Goal: Browse casually

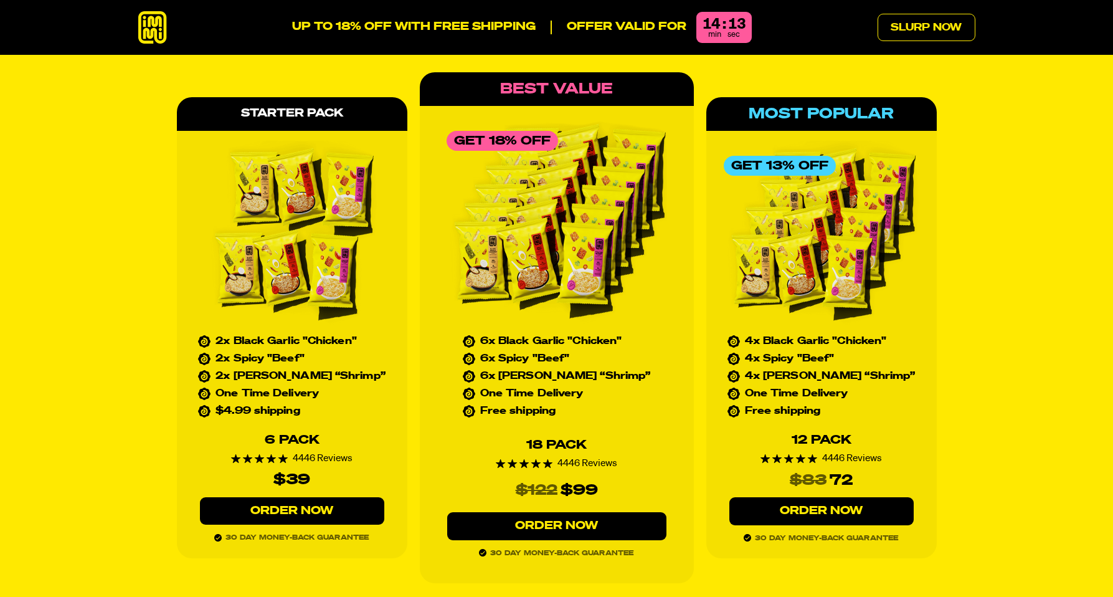
scroll to position [5663, 0]
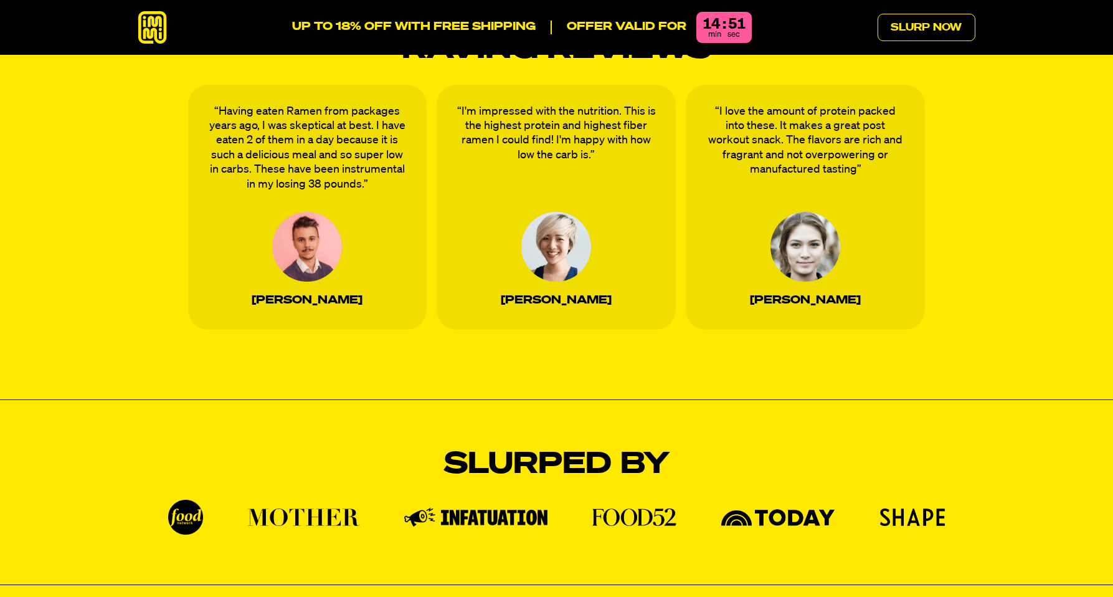
scroll to position [2487, 0]
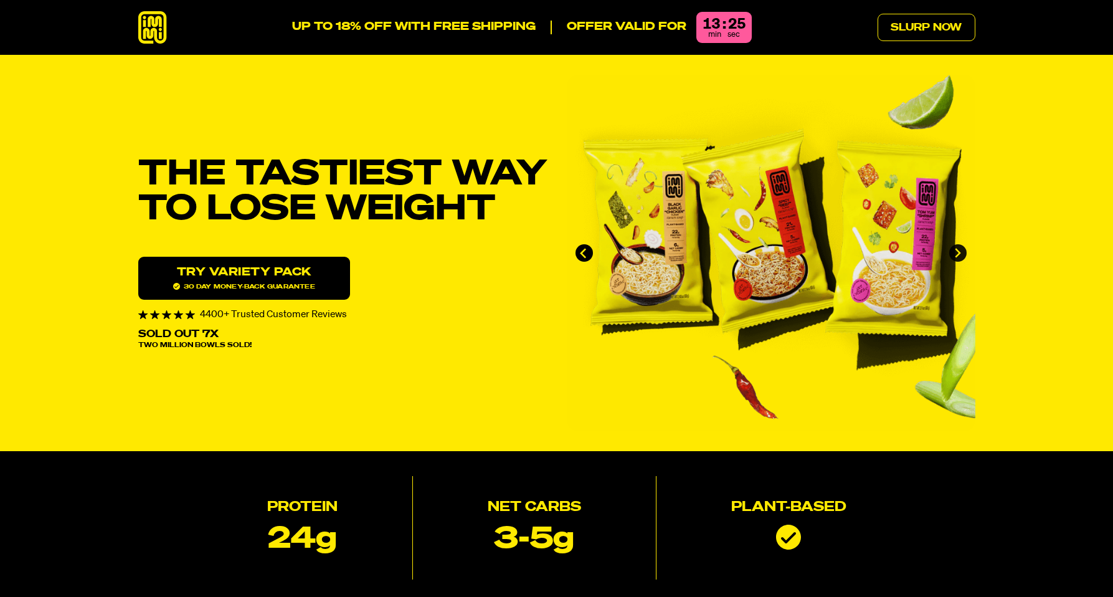
click at [958, 253] on icon "Next slide" at bounding box center [957, 253] width 11 height 11
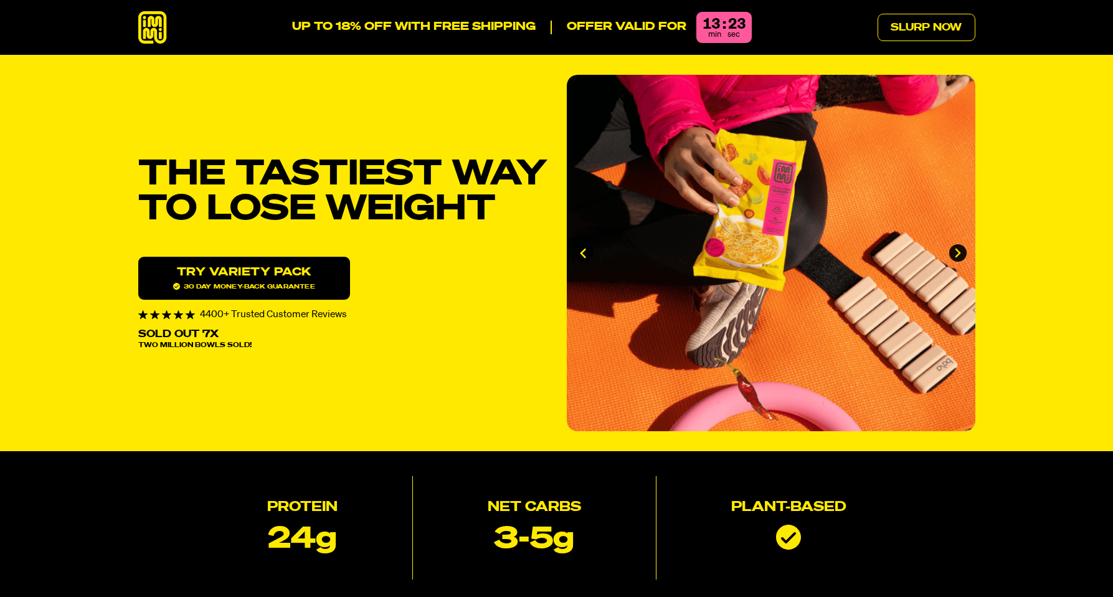
click at [958, 253] on icon "Next slide" at bounding box center [957, 253] width 11 height 11
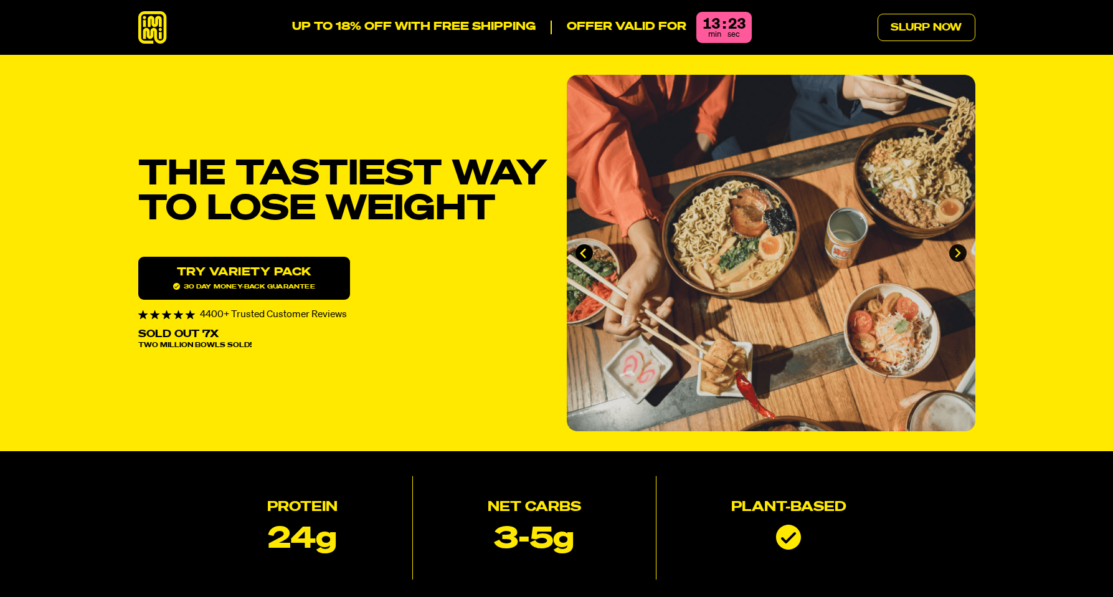
click at [958, 253] on icon "Next slide" at bounding box center [957, 253] width 11 height 11
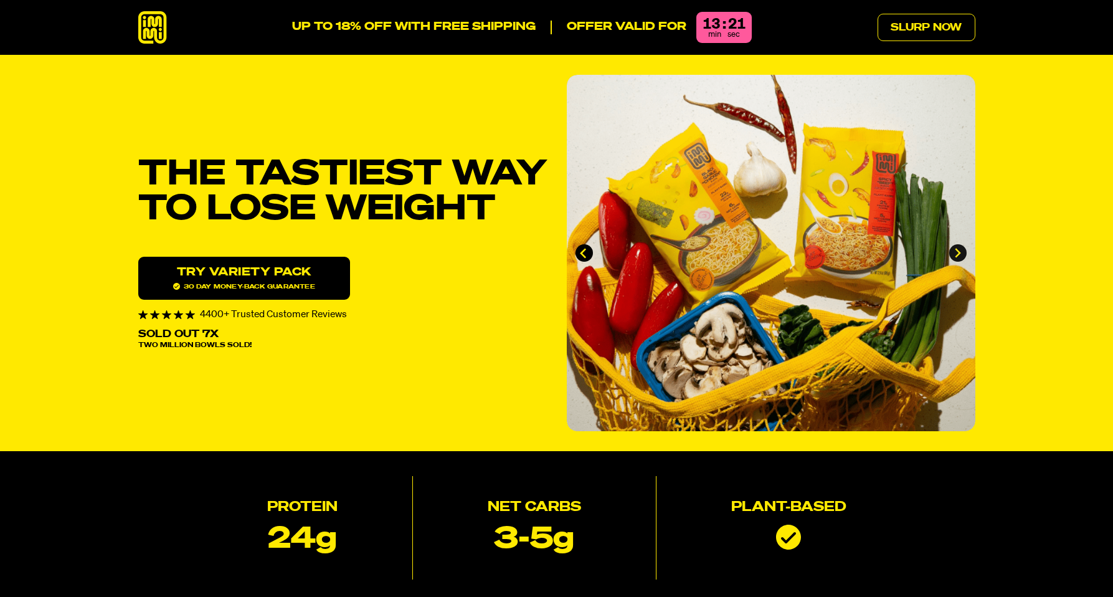
click at [958, 253] on icon "Go to first slide" at bounding box center [957, 253] width 11 height 11
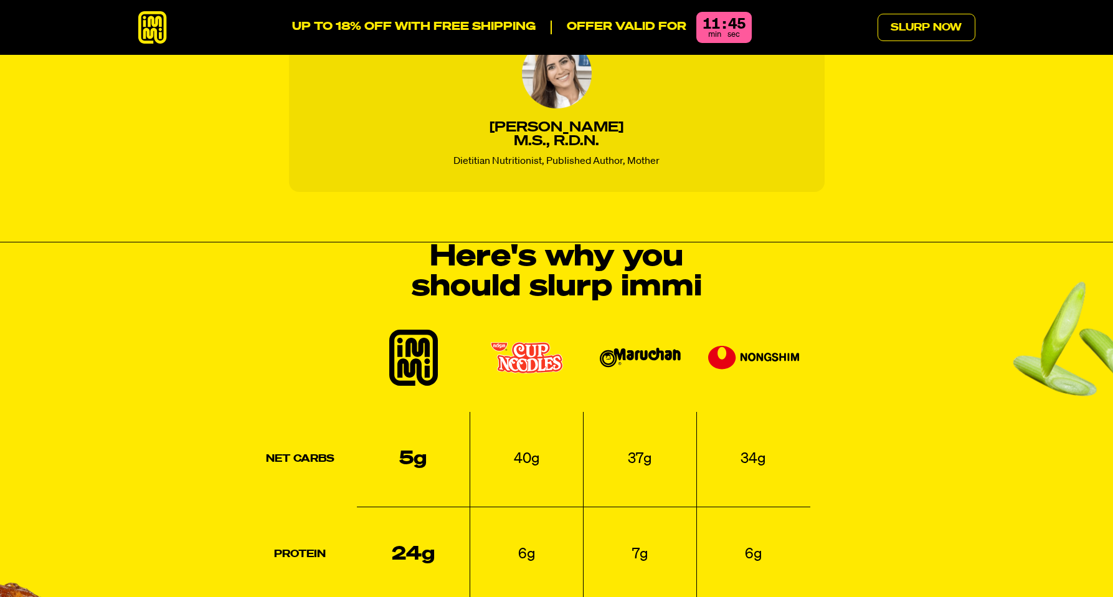
scroll to position [1467, 0]
